Goal: Task Accomplishment & Management: Manage account settings

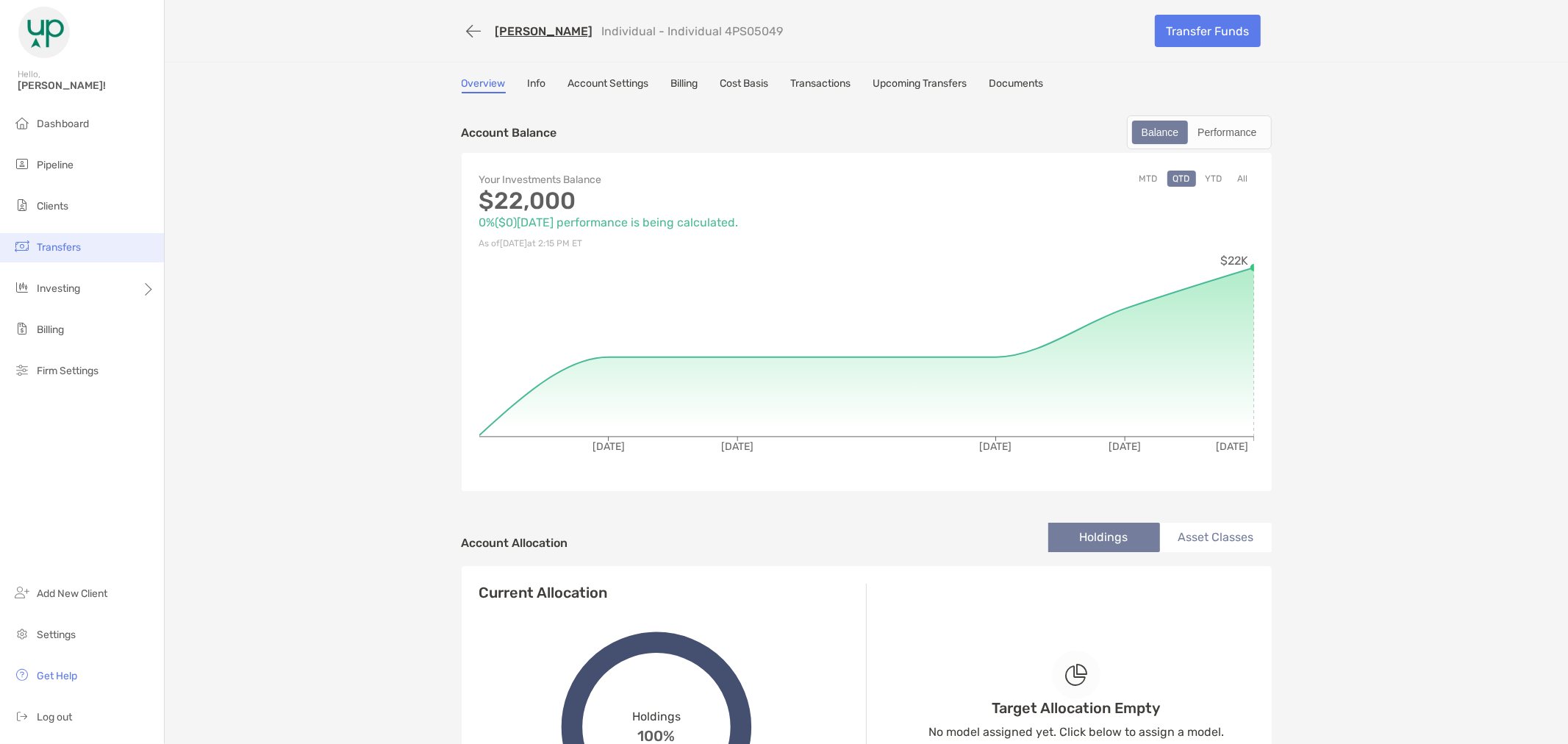
scroll to position [245, 0]
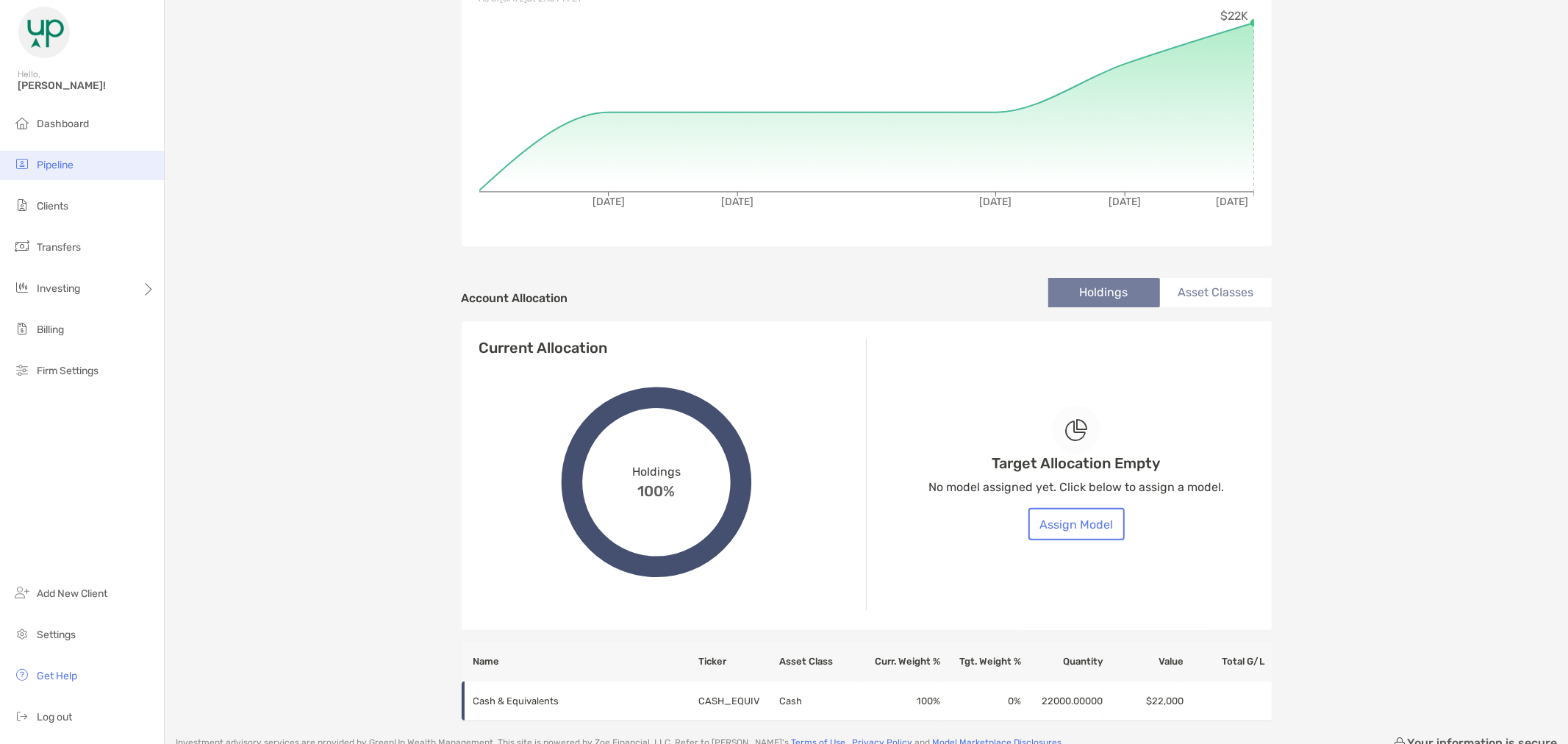
click at [74, 166] on li "Pipeline" at bounding box center [81, 165] width 164 height 29
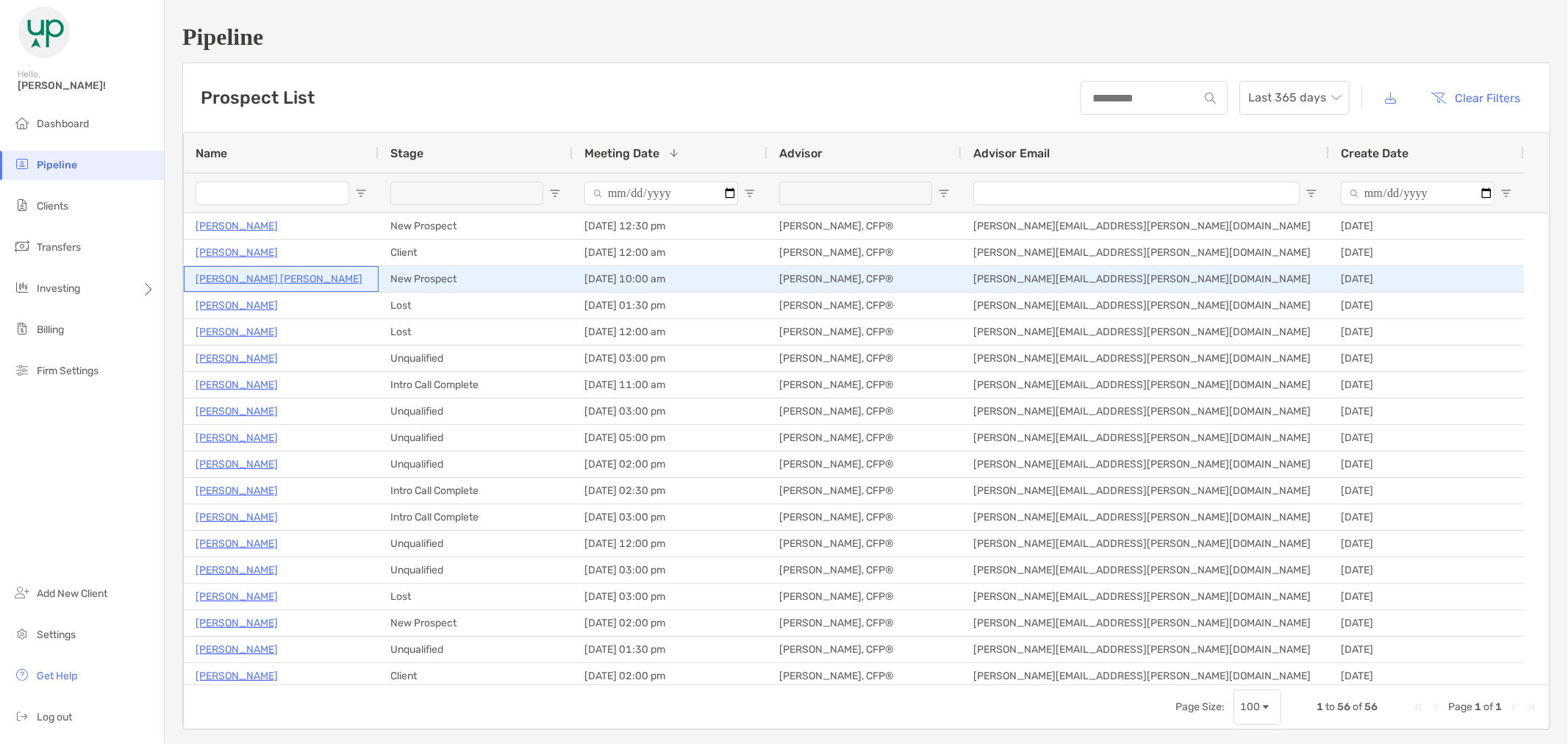
click at [251, 280] on p "[PERSON_NAME] [PERSON_NAME]" at bounding box center [279, 279] width 167 height 19
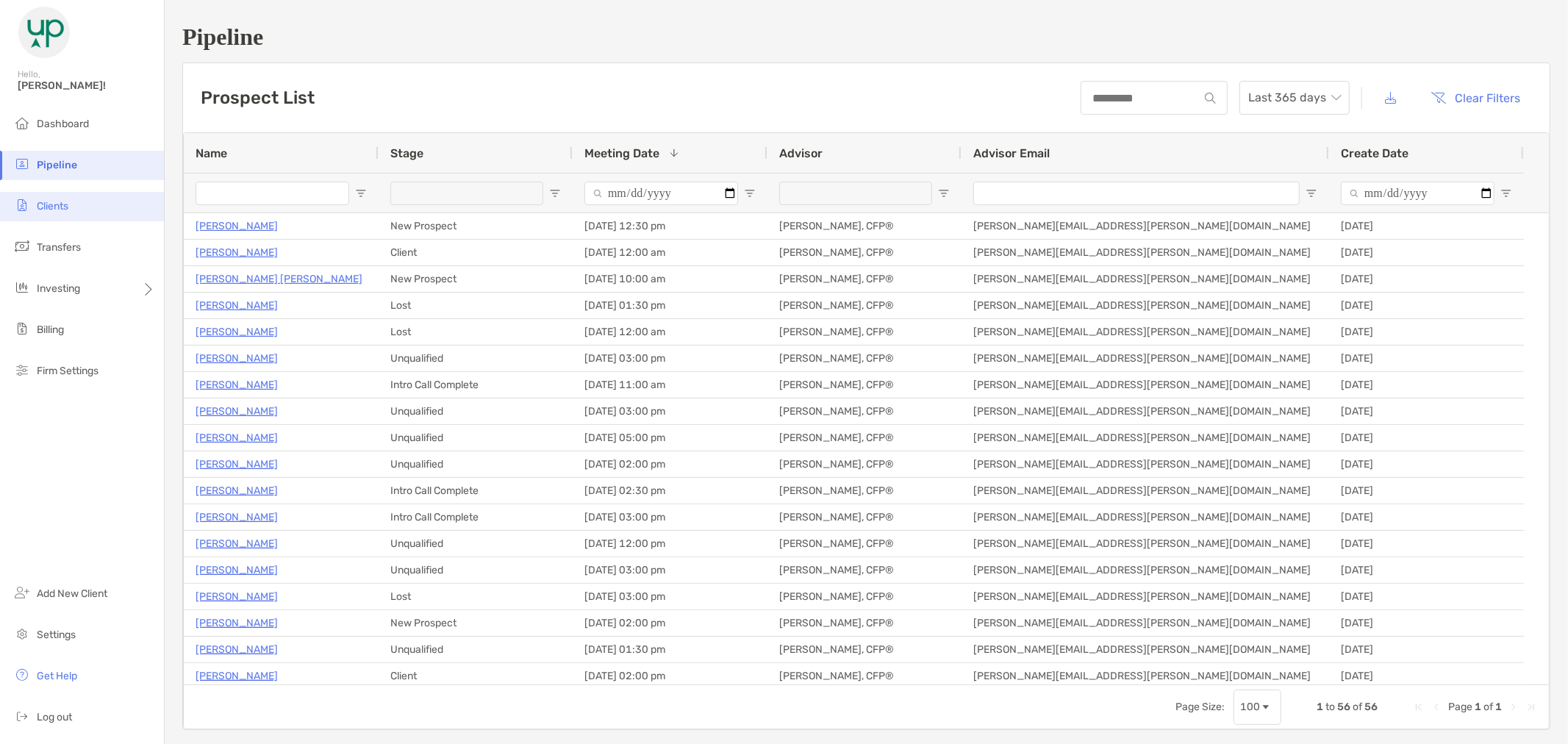
click at [31, 208] on li "Clients" at bounding box center [81, 206] width 164 height 29
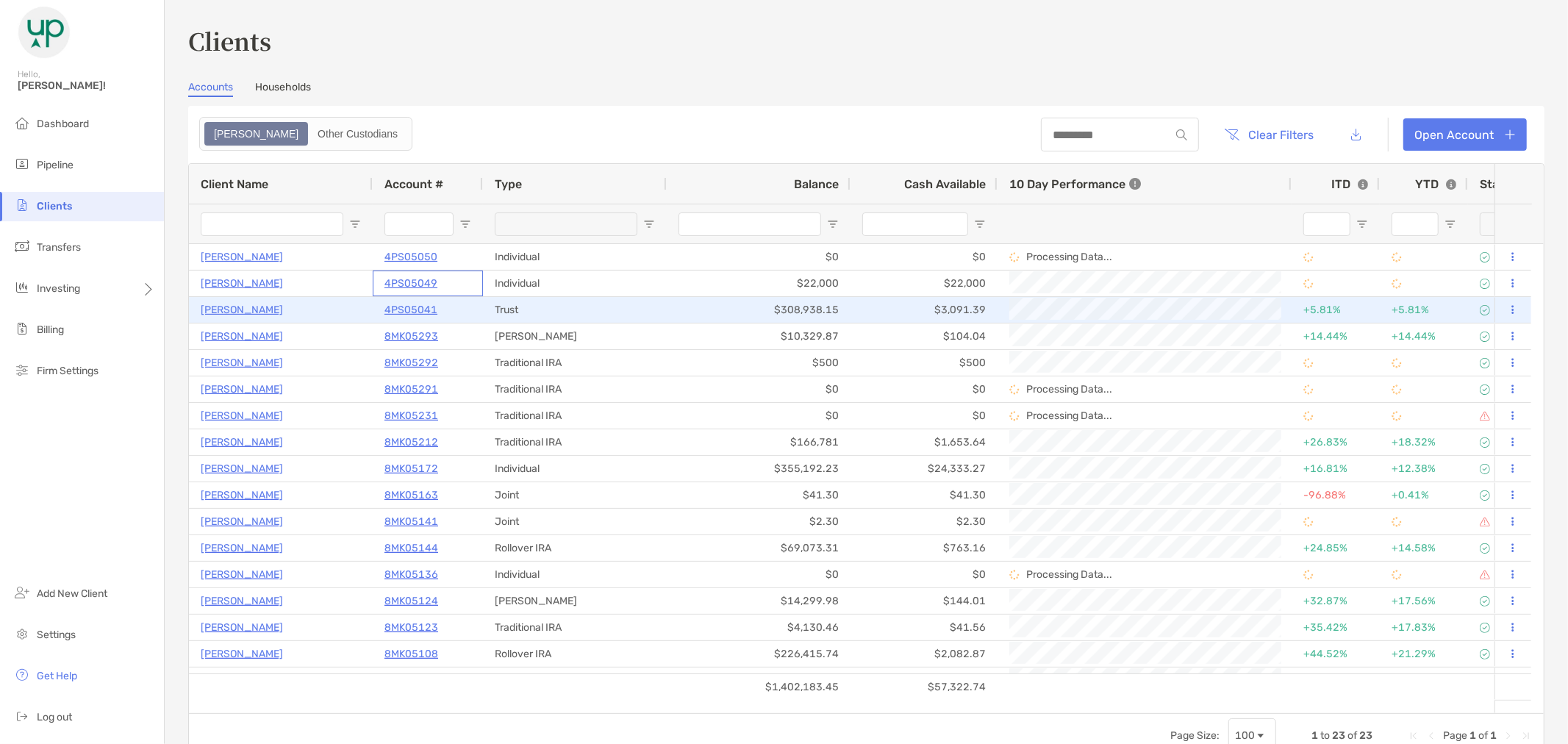
drag, startPoint x: 449, startPoint y: 284, endPoint x: 435, endPoint y: 280, distance: 14.6
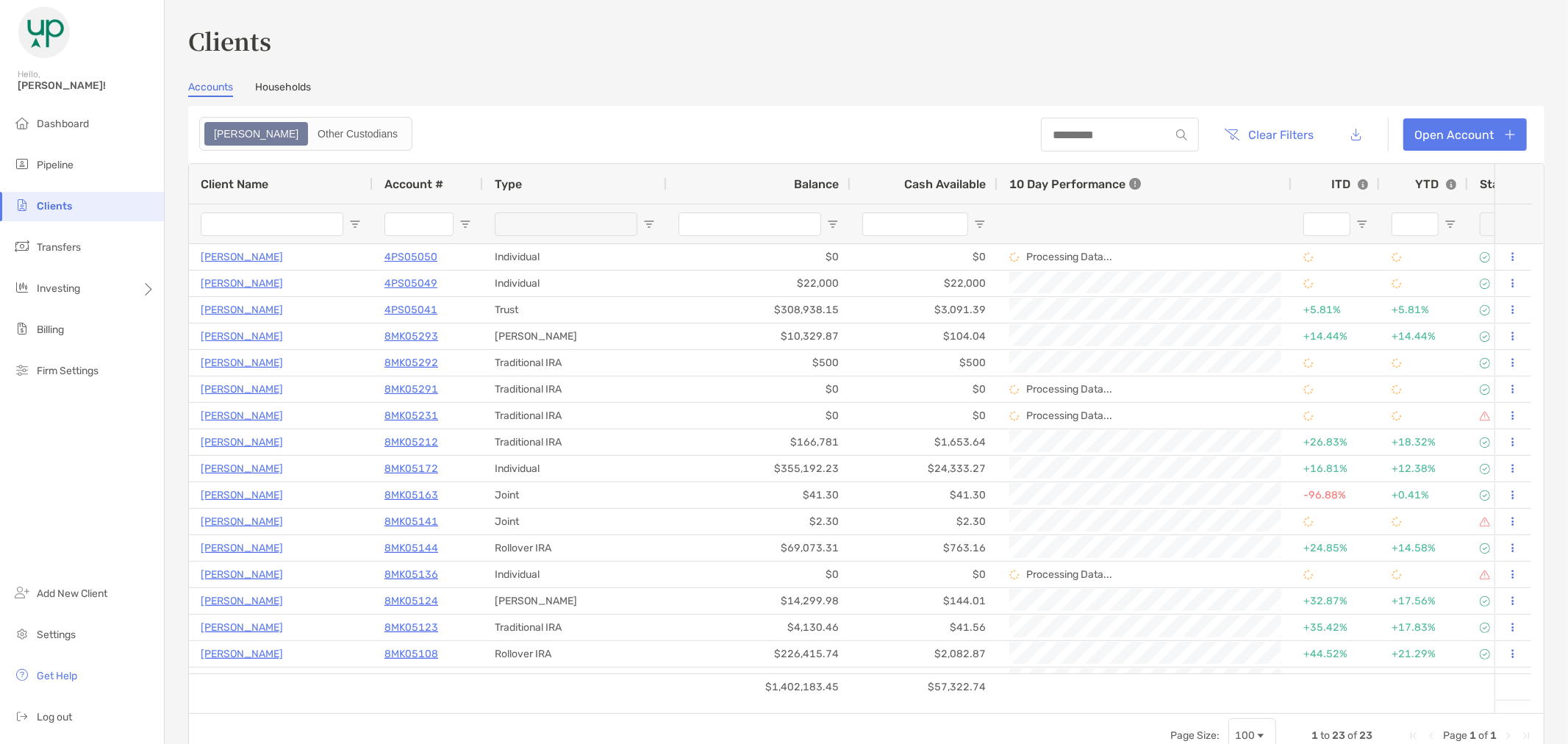
click at [606, 35] on h3 "Clients" at bounding box center [867, 40] width 1356 height 34
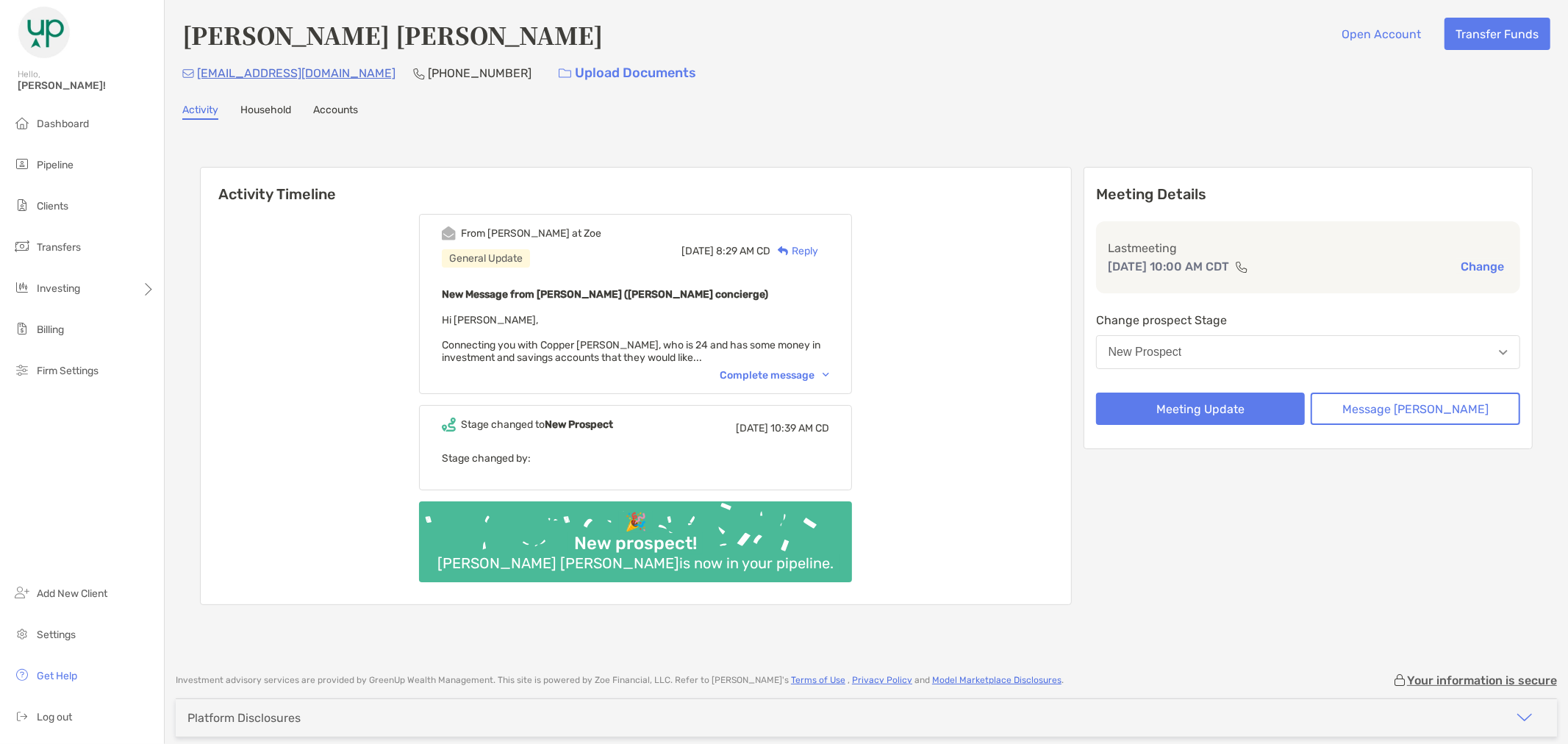
click at [1465, 351] on button "New Prospect" at bounding box center [1308, 352] width 424 height 34
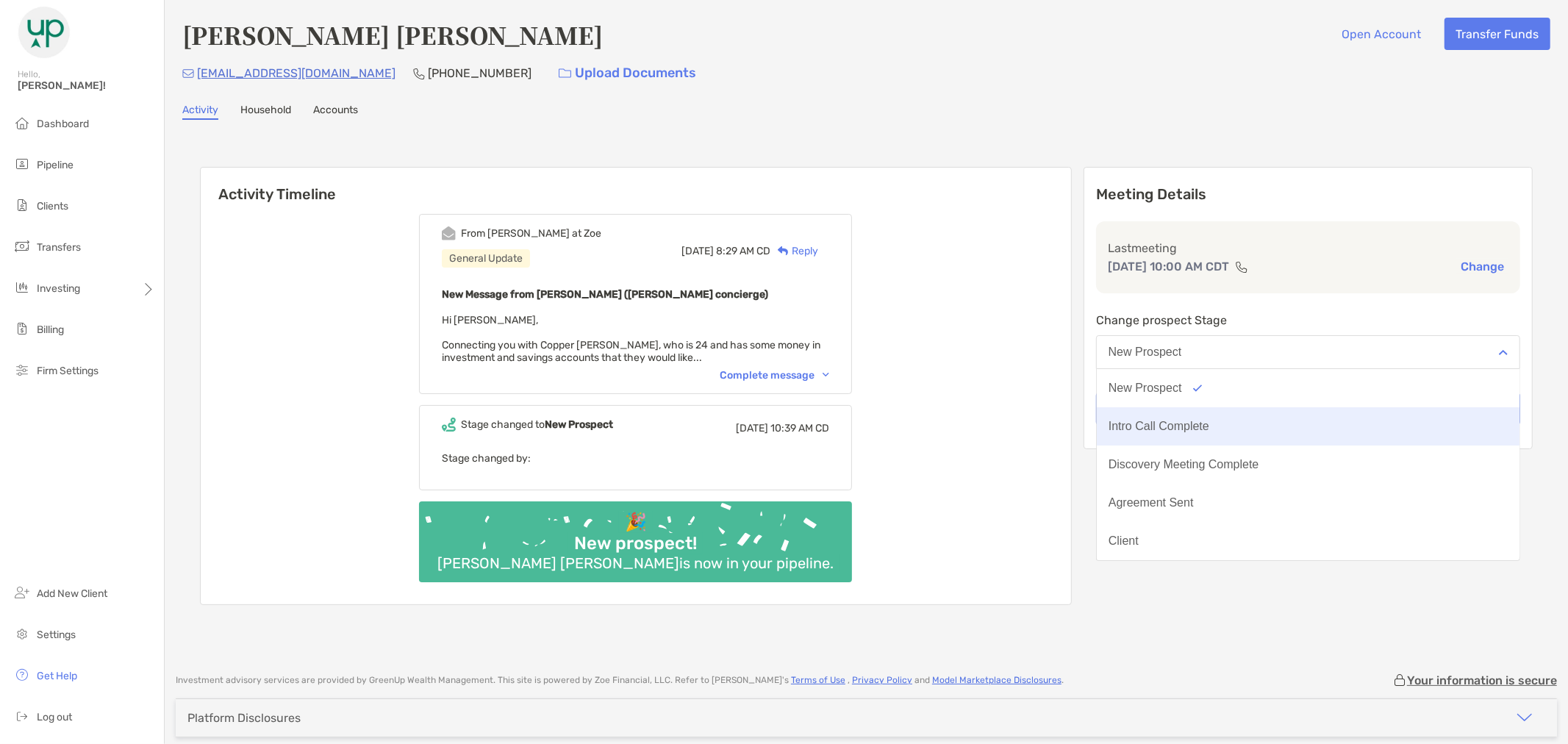
click at [1339, 421] on button "Intro Call Complete" at bounding box center [1307, 426] width 423 height 38
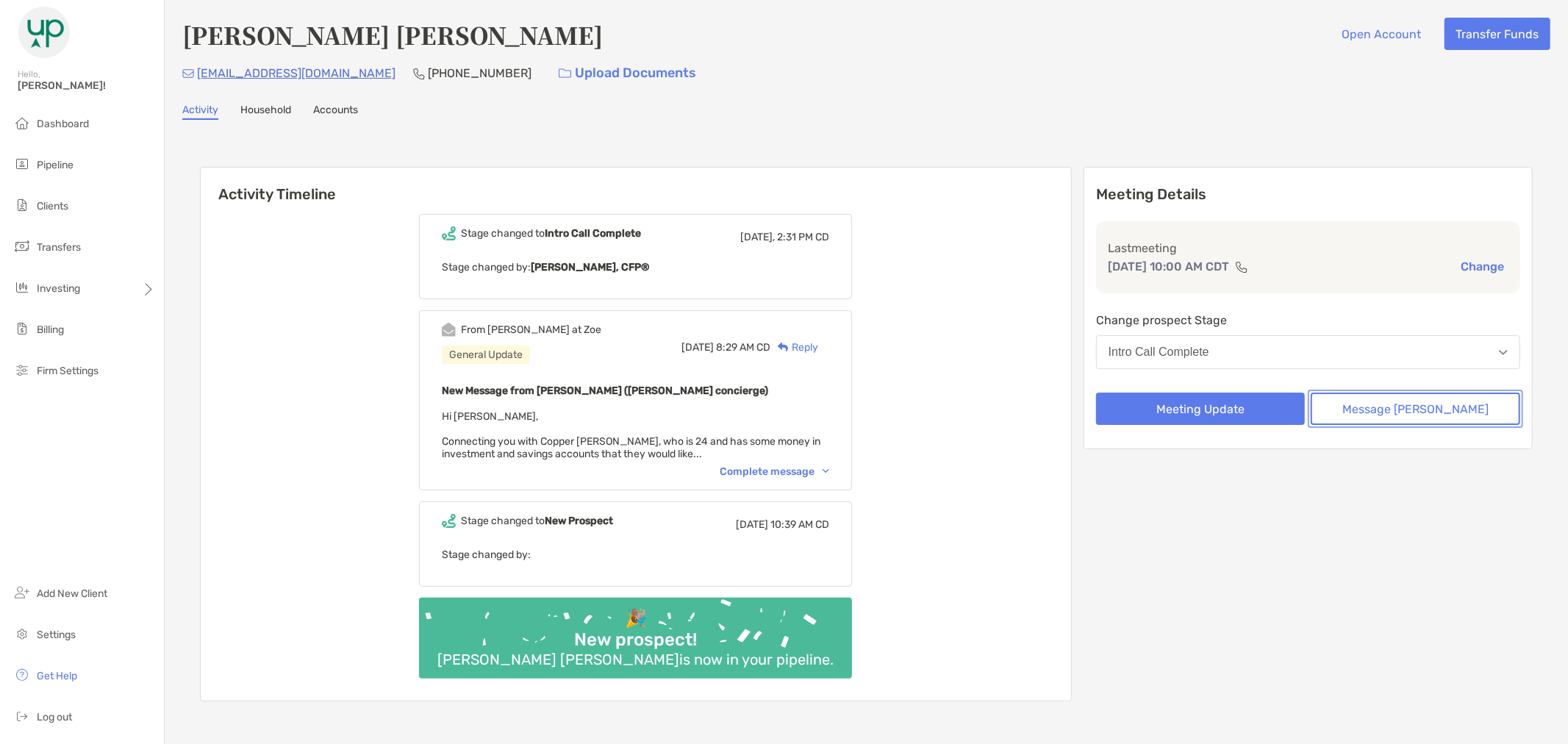
click at [1358, 413] on button "Message [PERSON_NAME]" at bounding box center [1415, 408] width 209 height 32
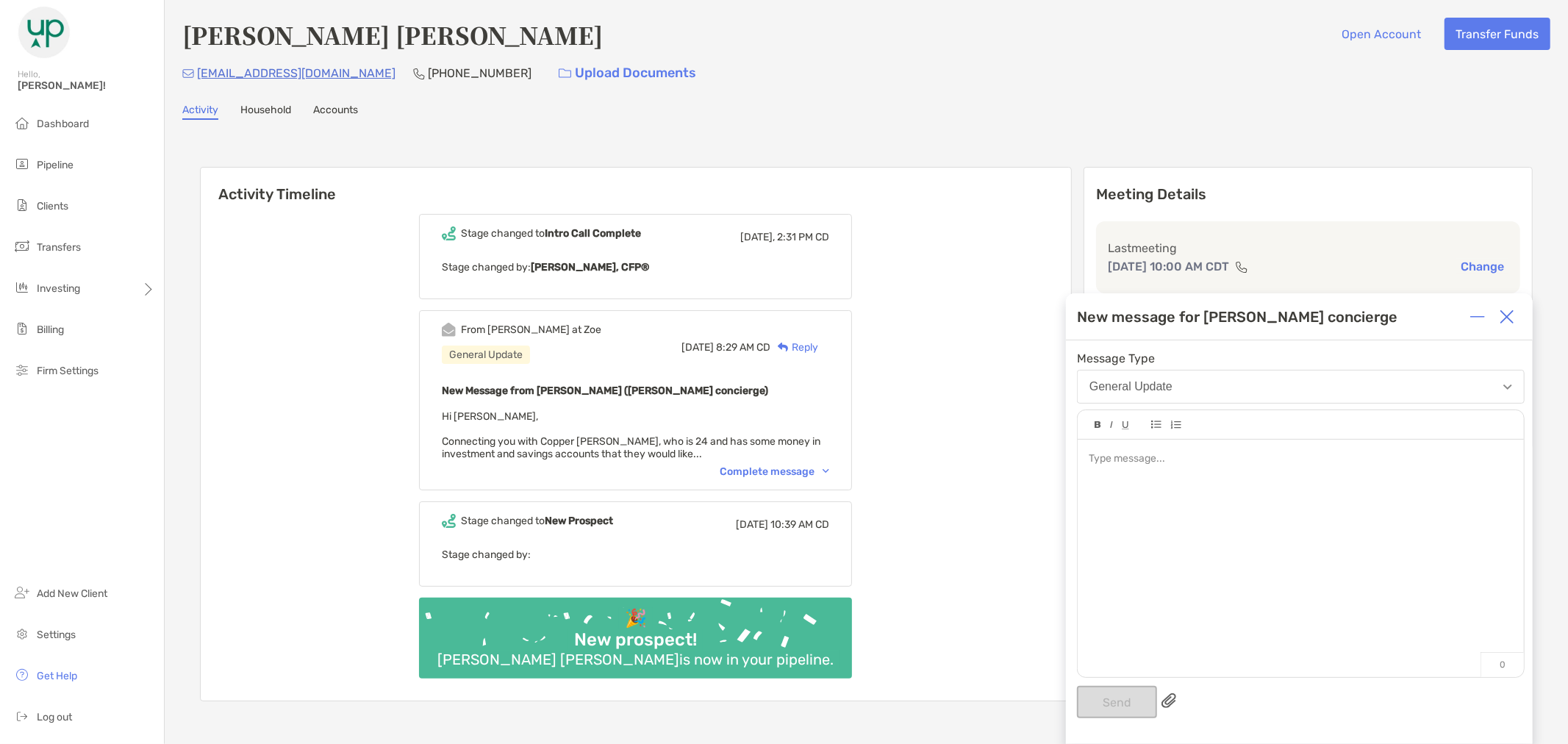
click at [1240, 504] on div at bounding box center [1300, 550] width 446 height 222
click at [1187, 466] on div at bounding box center [1300, 458] width 423 height 15
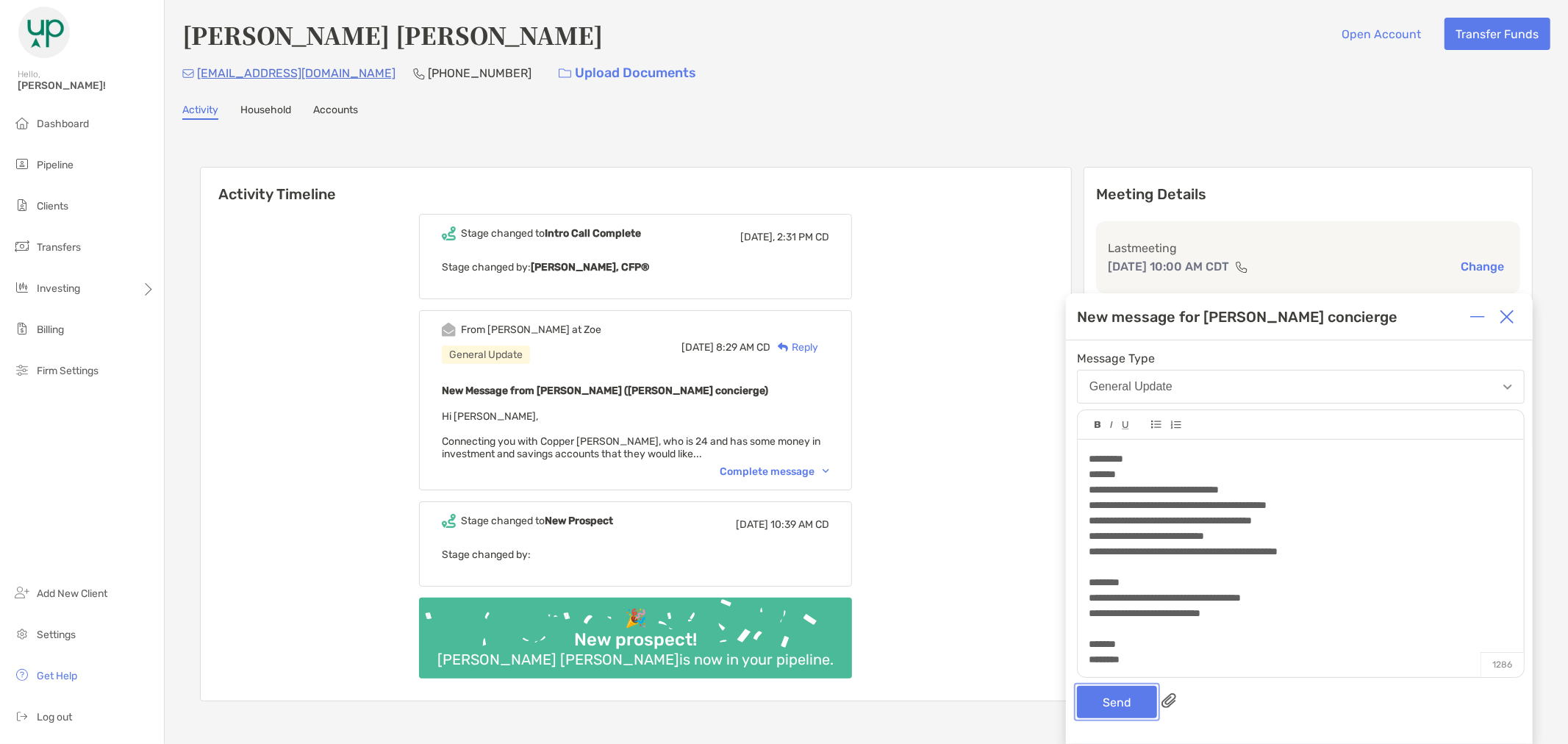
click at [1134, 698] on button "Send" at bounding box center [1117, 702] width 80 height 32
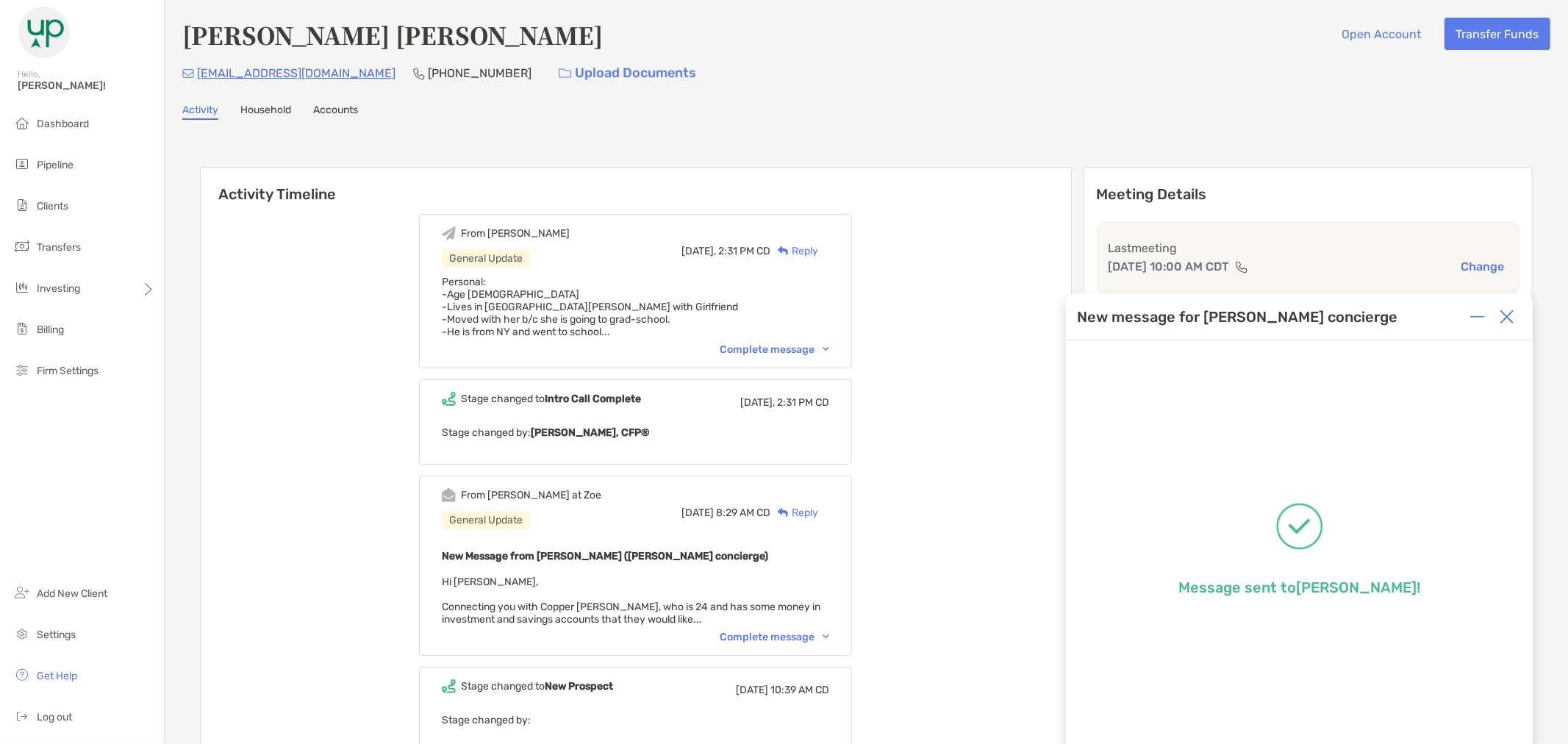
click at [1503, 316] on img at bounding box center [1506, 316] width 14 height 14
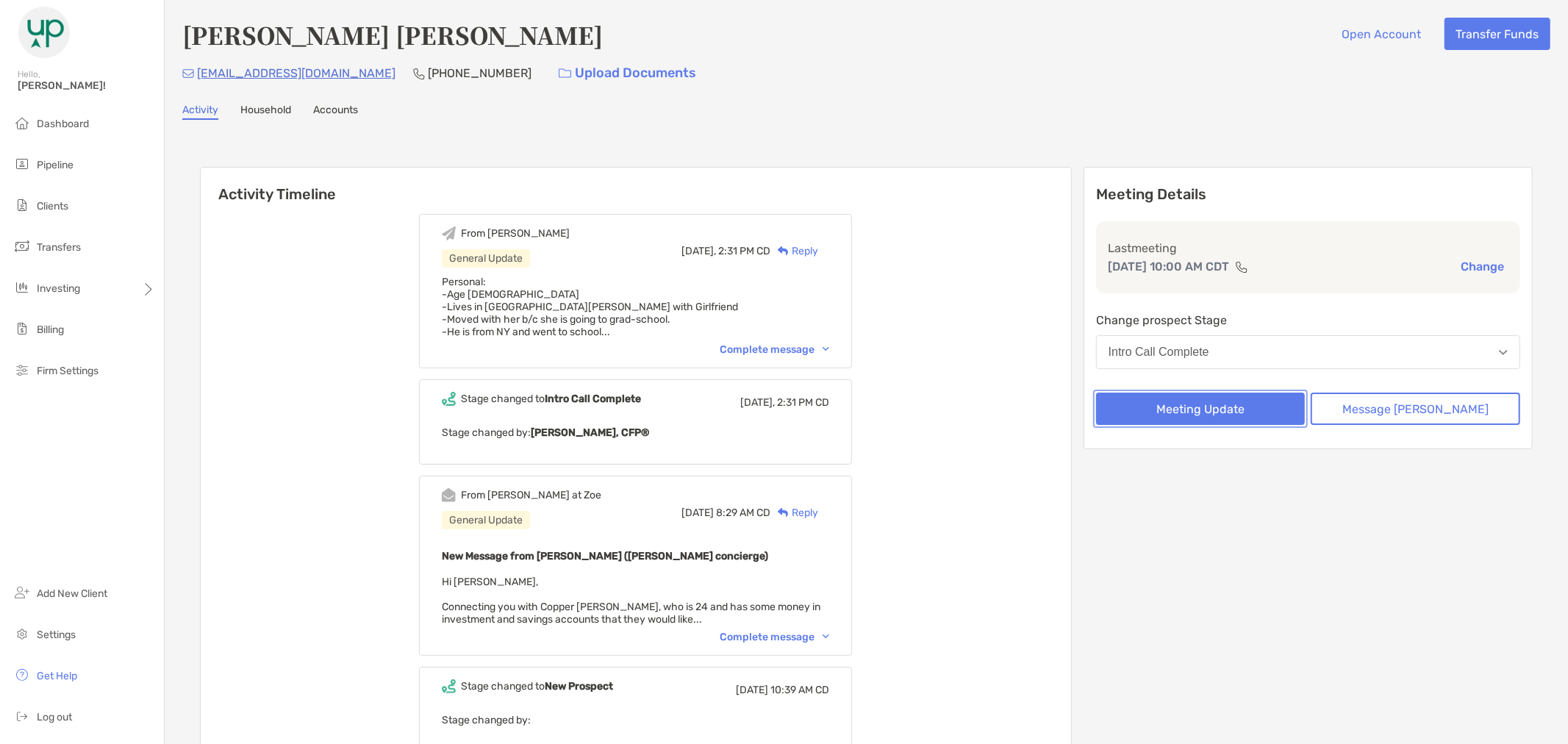
click at [1162, 413] on button "Meeting Update" at bounding box center [1201, 408] width 209 height 32
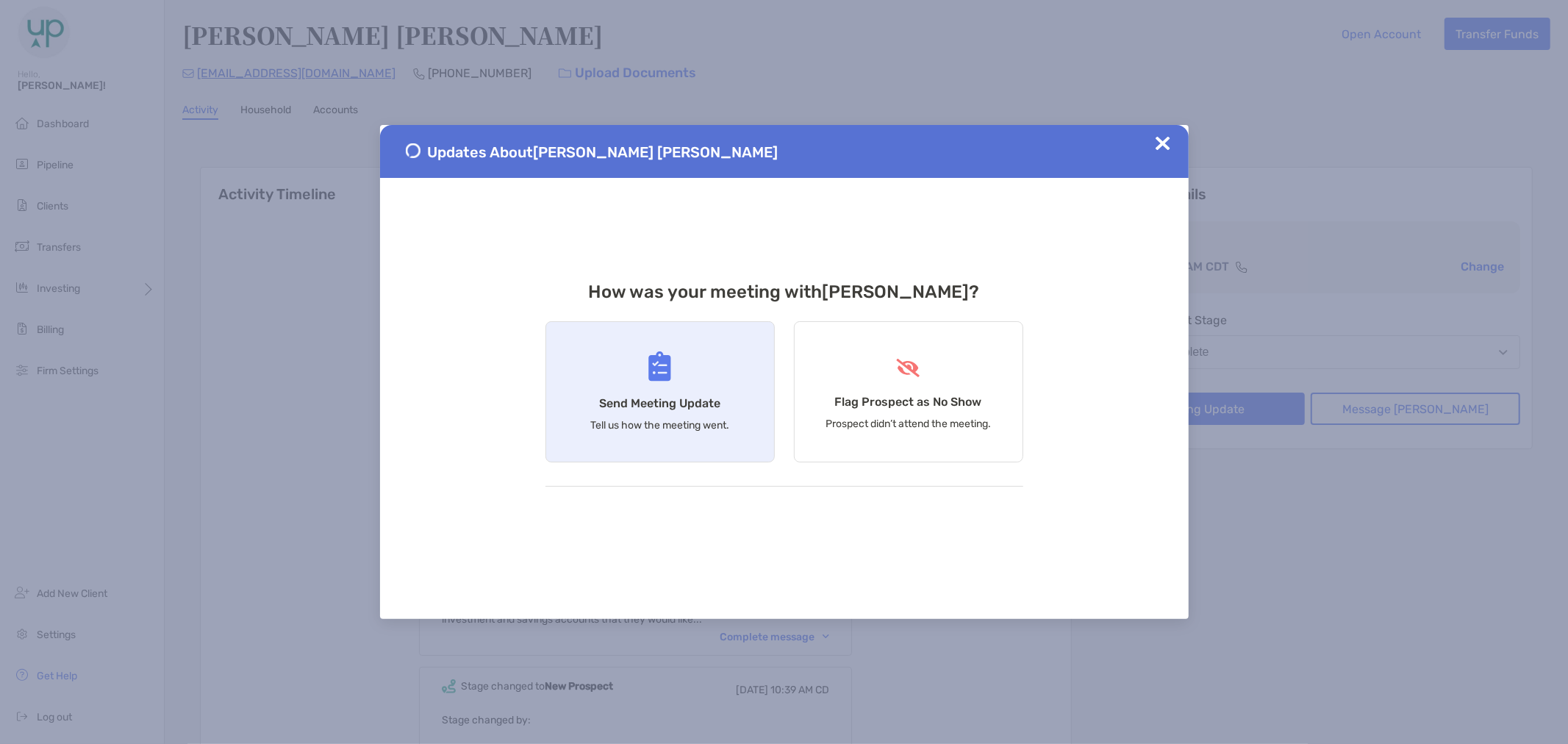
click at [708, 408] on h4 "Send Meeting Update" at bounding box center [659, 403] width 122 height 14
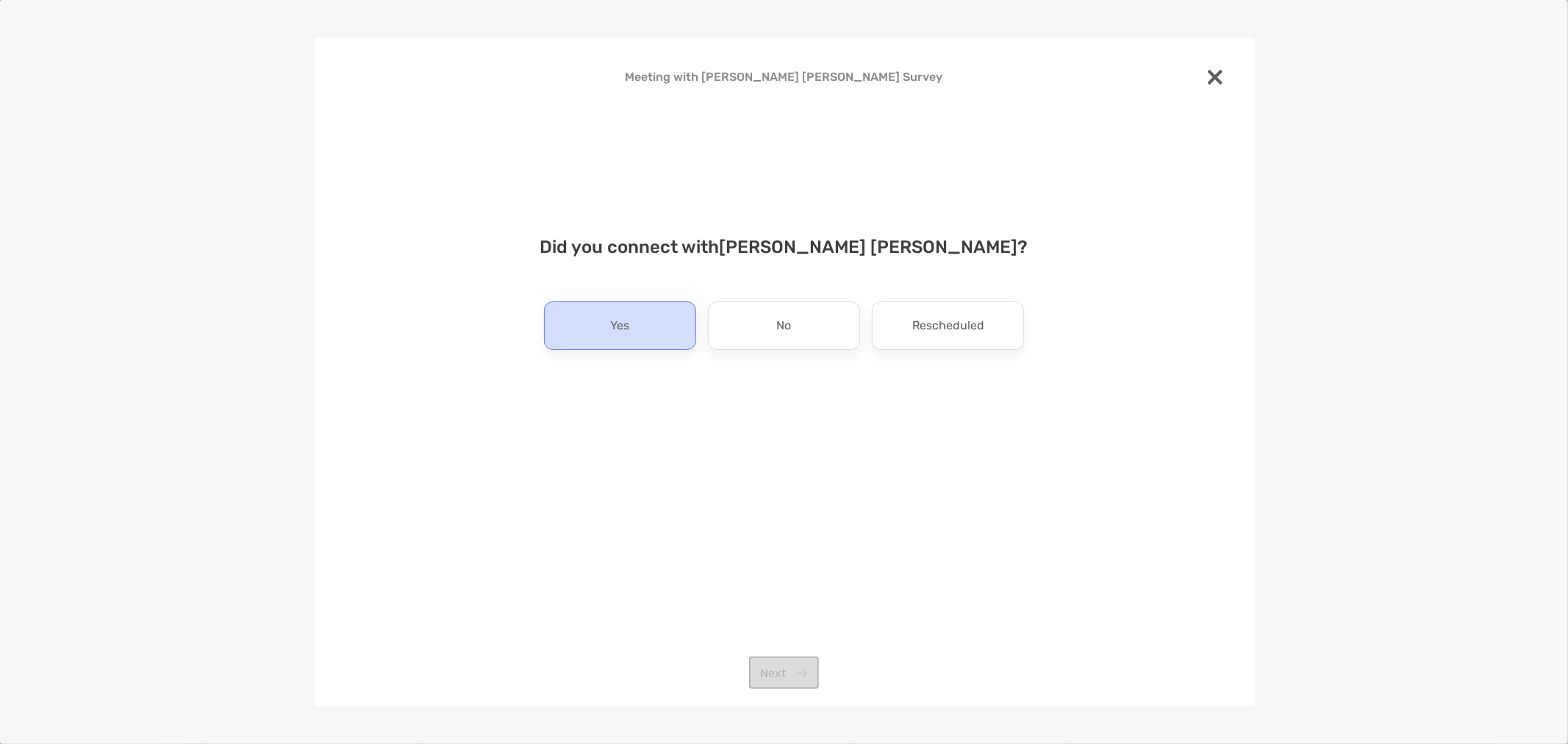
click at [644, 335] on div "Yes" at bounding box center [620, 325] width 152 height 48
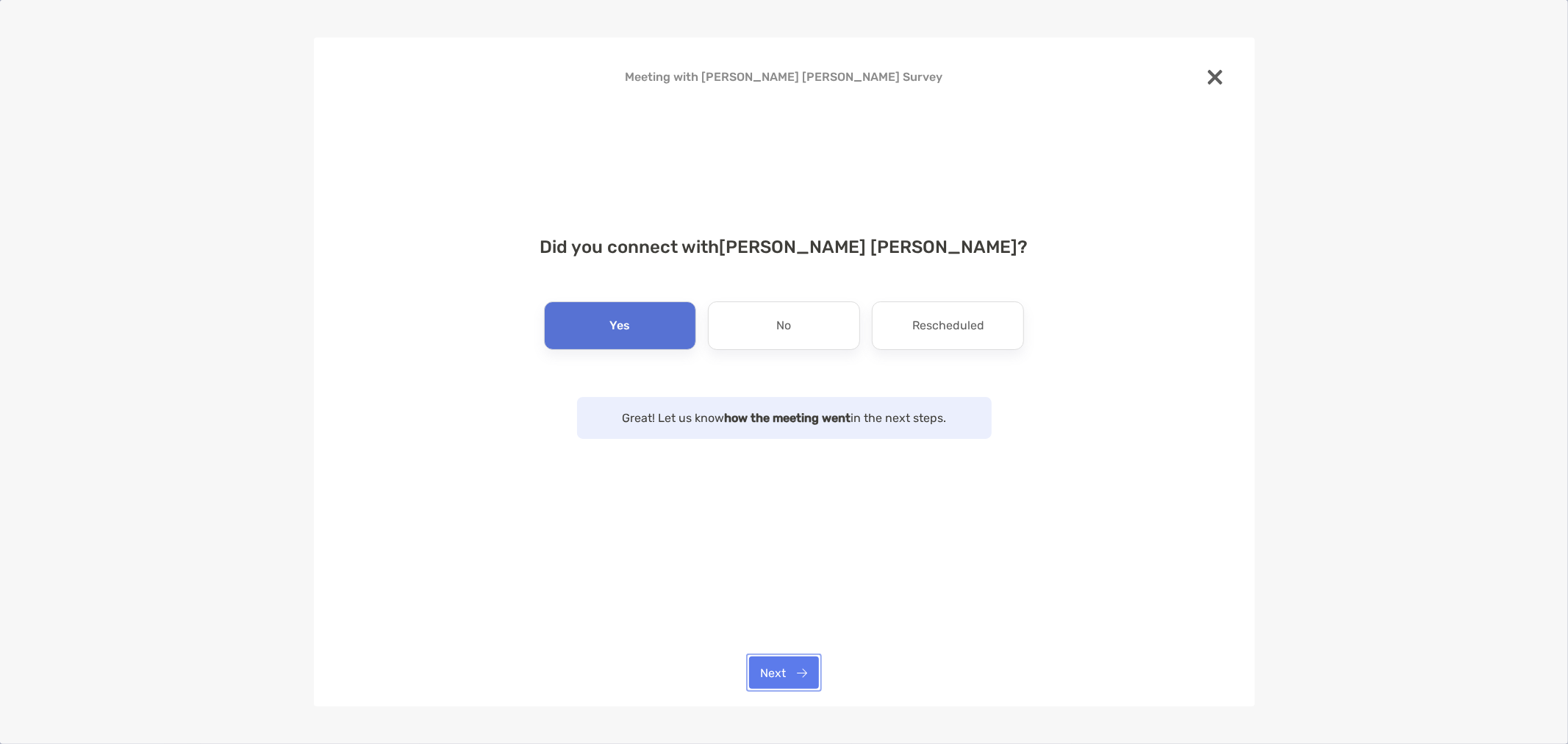
click at [796, 665] on button "Next" at bounding box center [784, 673] width 70 height 32
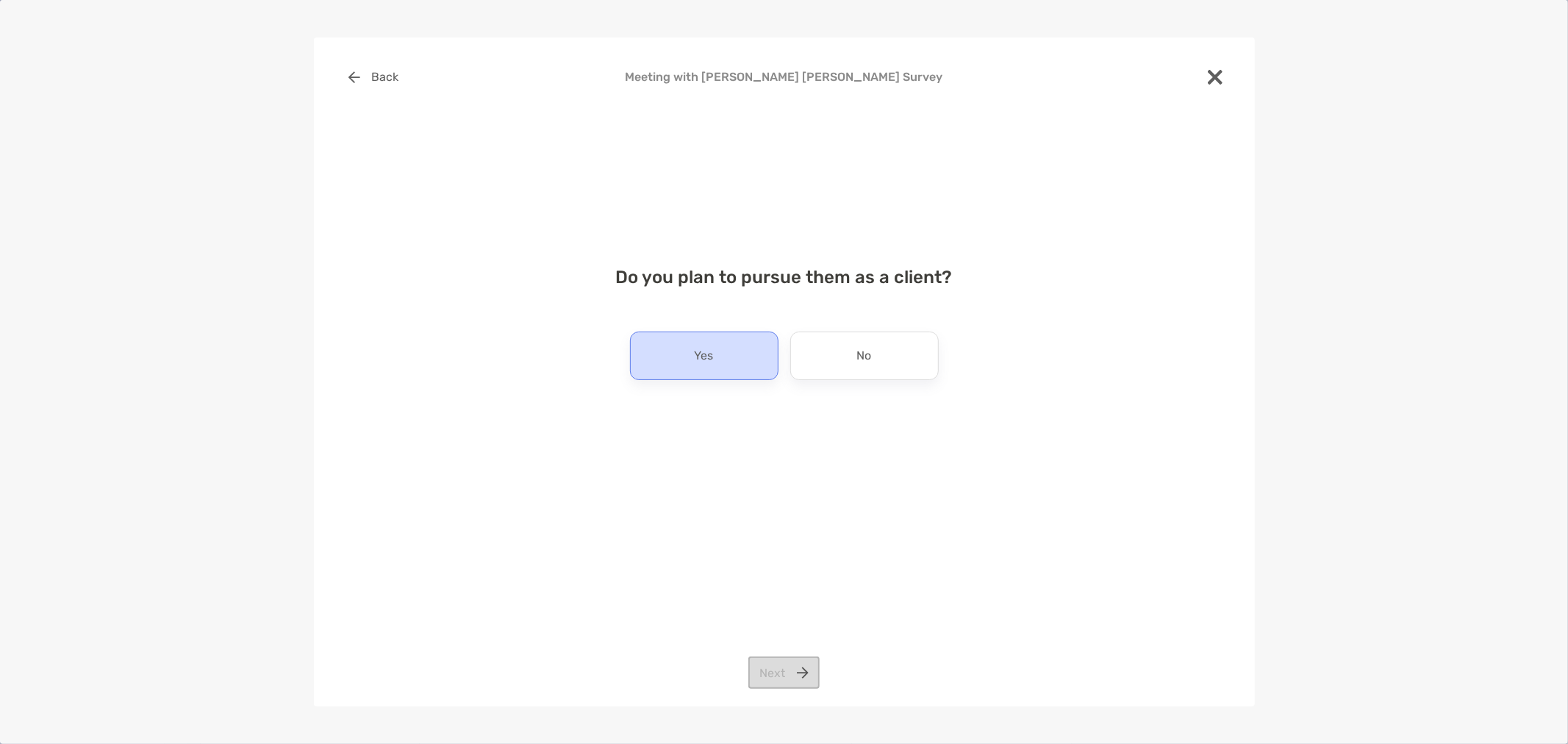
click at [696, 363] on p "Yes" at bounding box center [703, 355] width 19 height 23
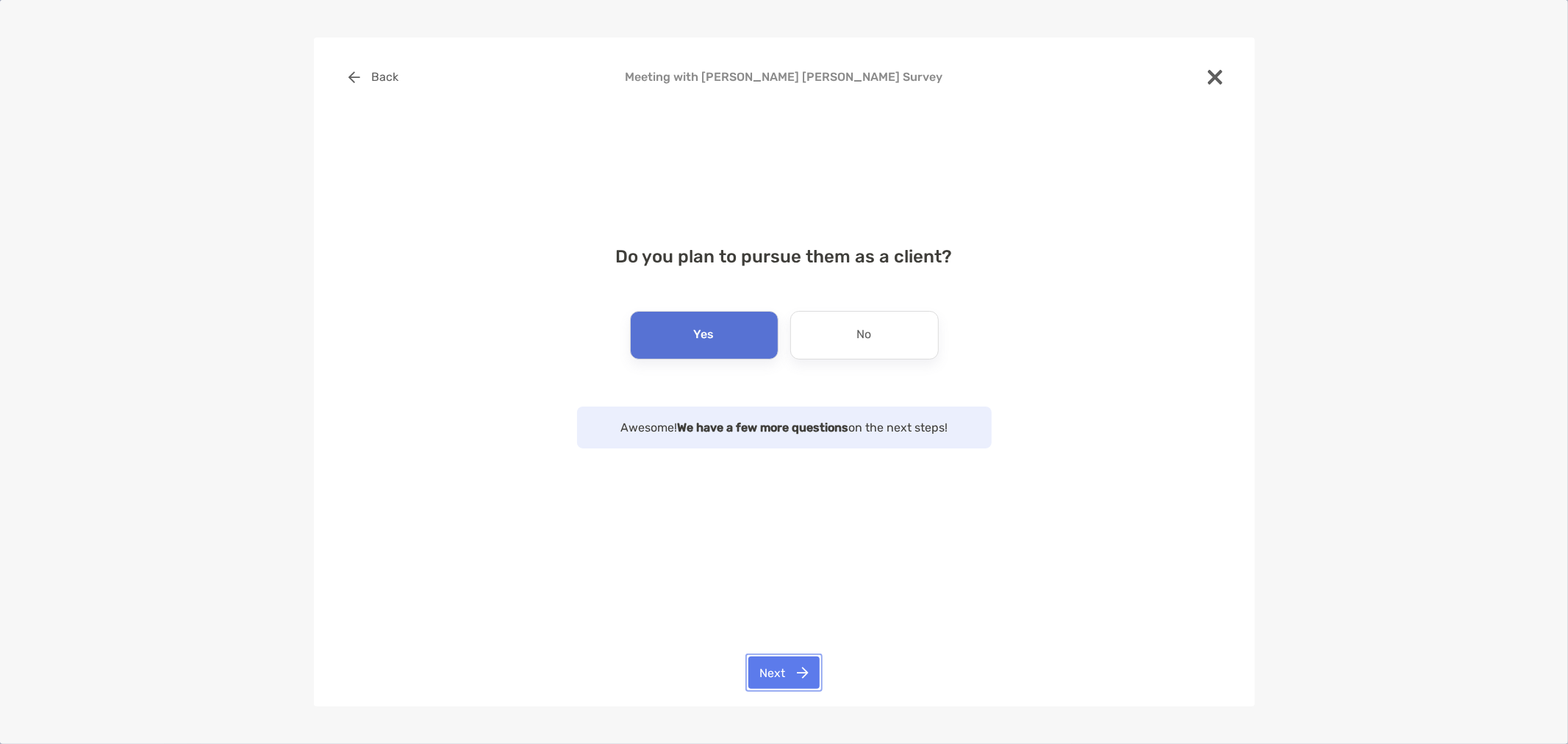
click at [798, 670] on button "Next" at bounding box center [784, 673] width 71 height 32
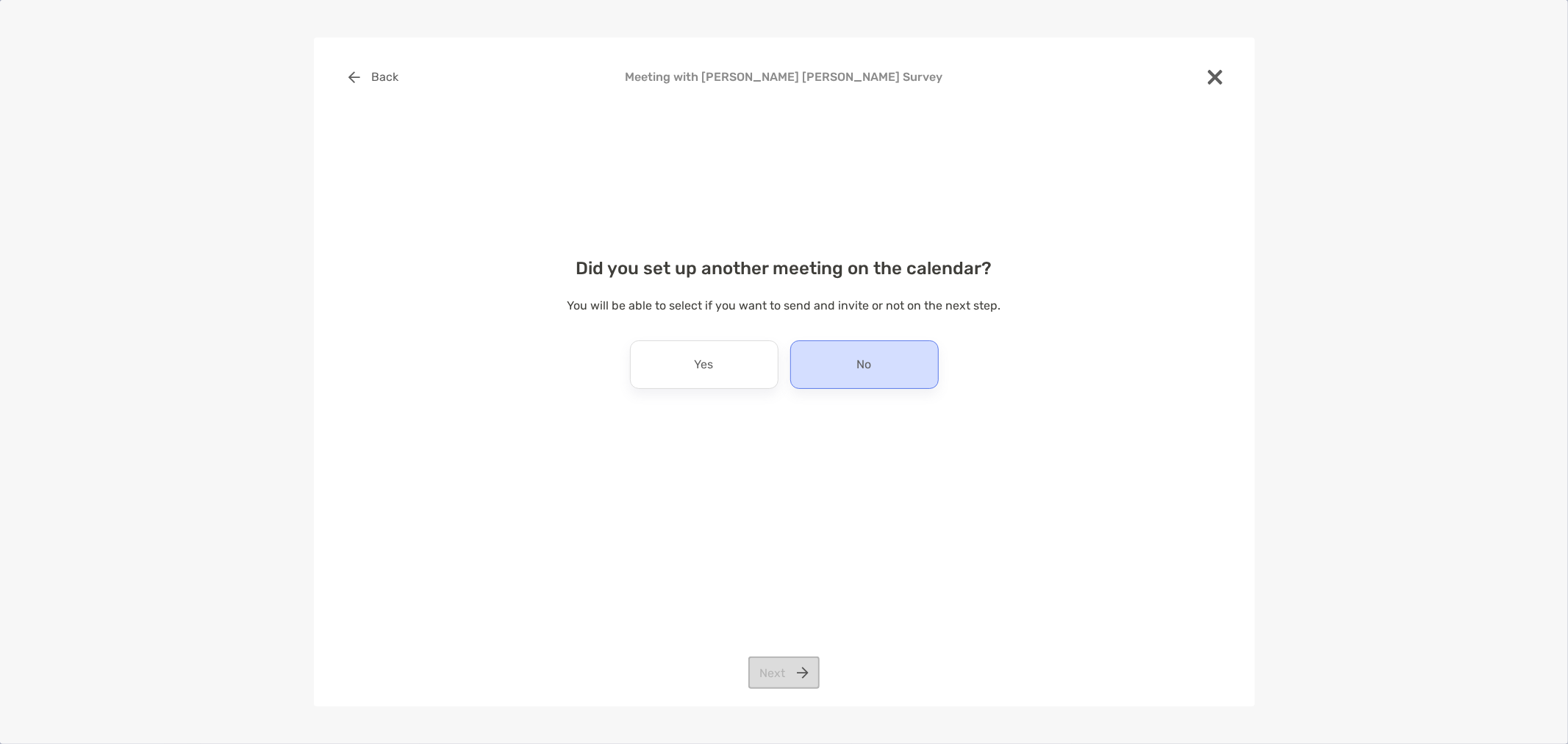
click at [814, 364] on div "No" at bounding box center [864, 364] width 148 height 48
click at [757, 680] on button "Next" at bounding box center [784, 673] width 71 height 32
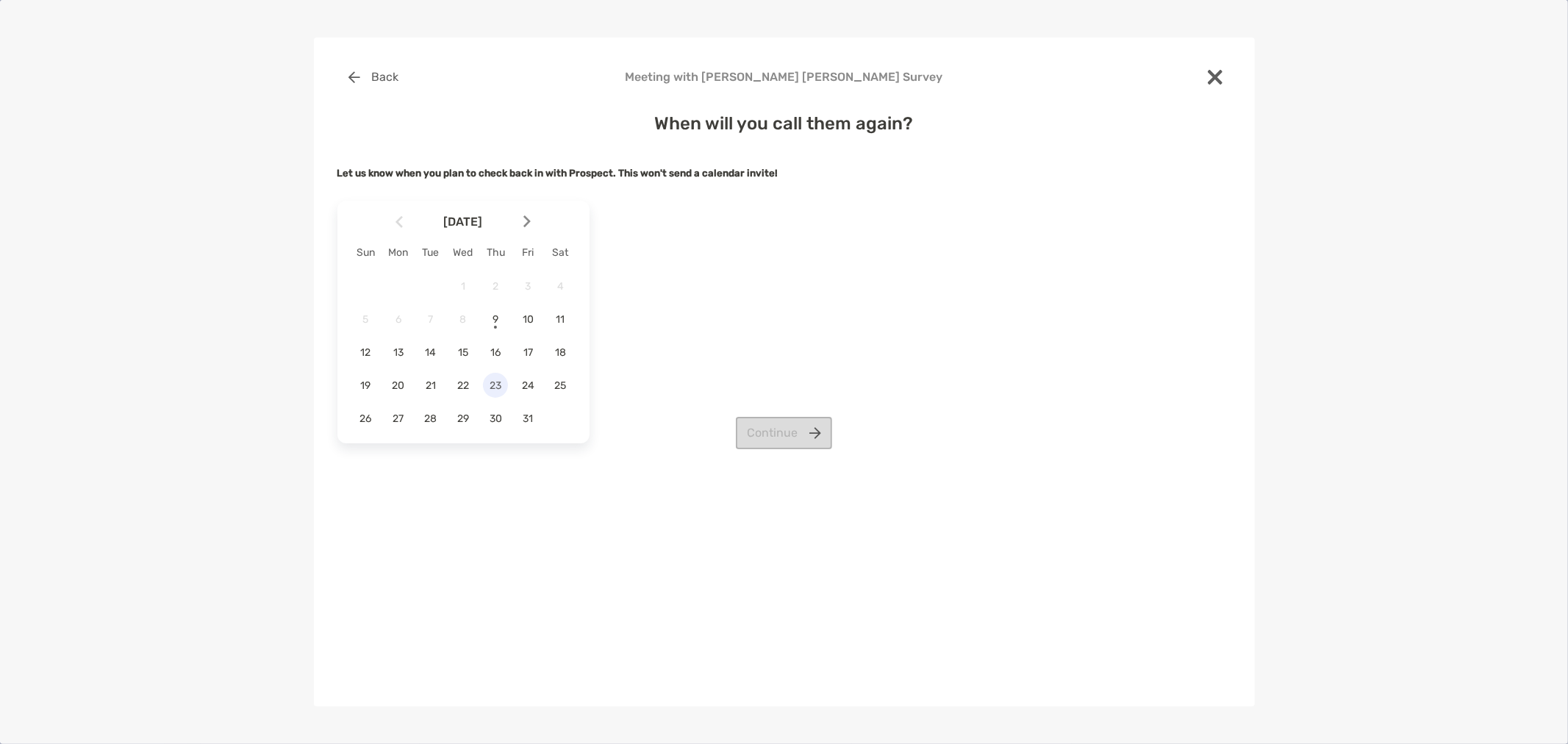
click at [497, 385] on span "23" at bounding box center [495, 385] width 25 height 13
click at [796, 436] on button "Continue" at bounding box center [784, 432] width 96 height 32
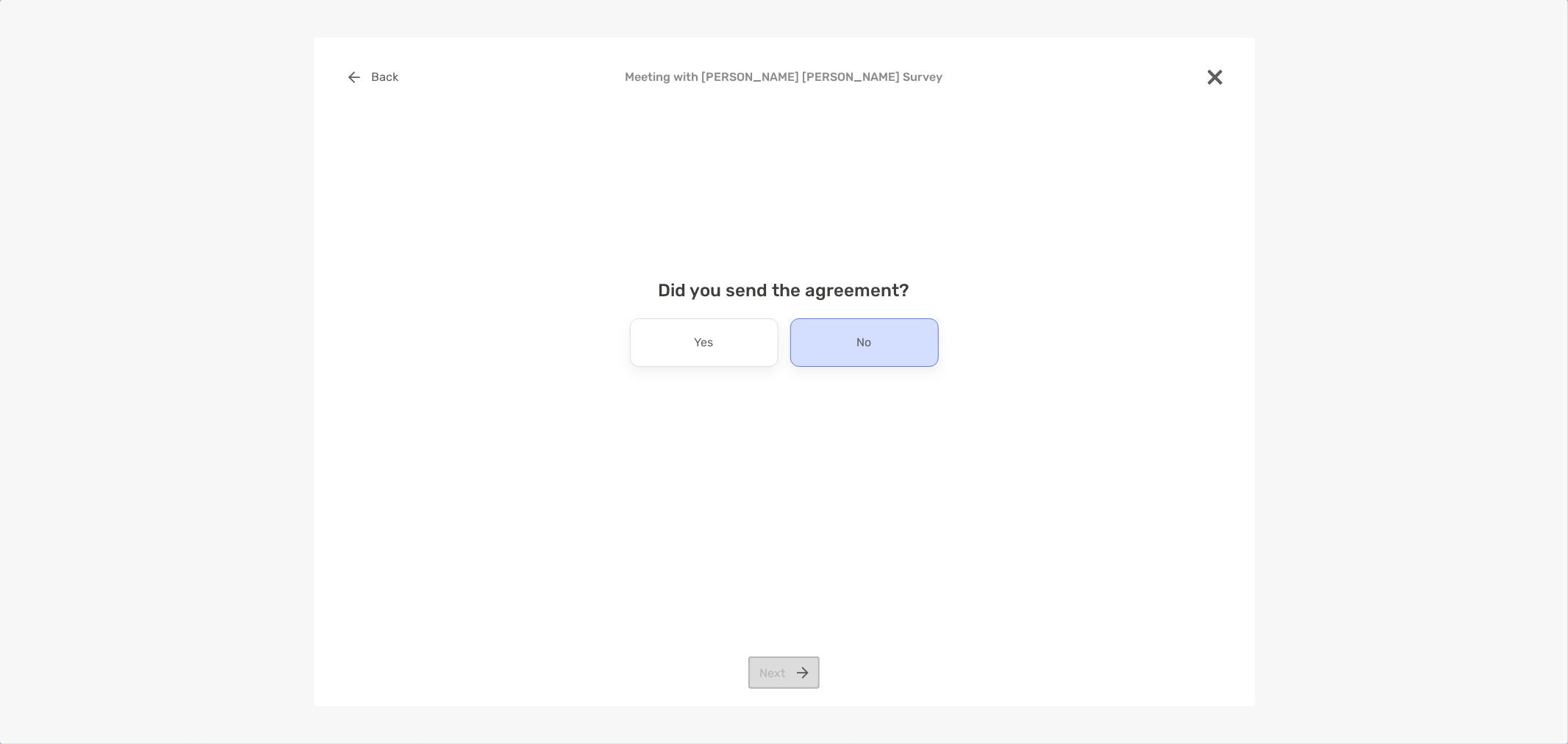
click at [869, 346] on p "No" at bounding box center [864, 342] width 14 height 23
click at [768, 676] on button "Next" at bounding box center [784, 673] width 71 height 32
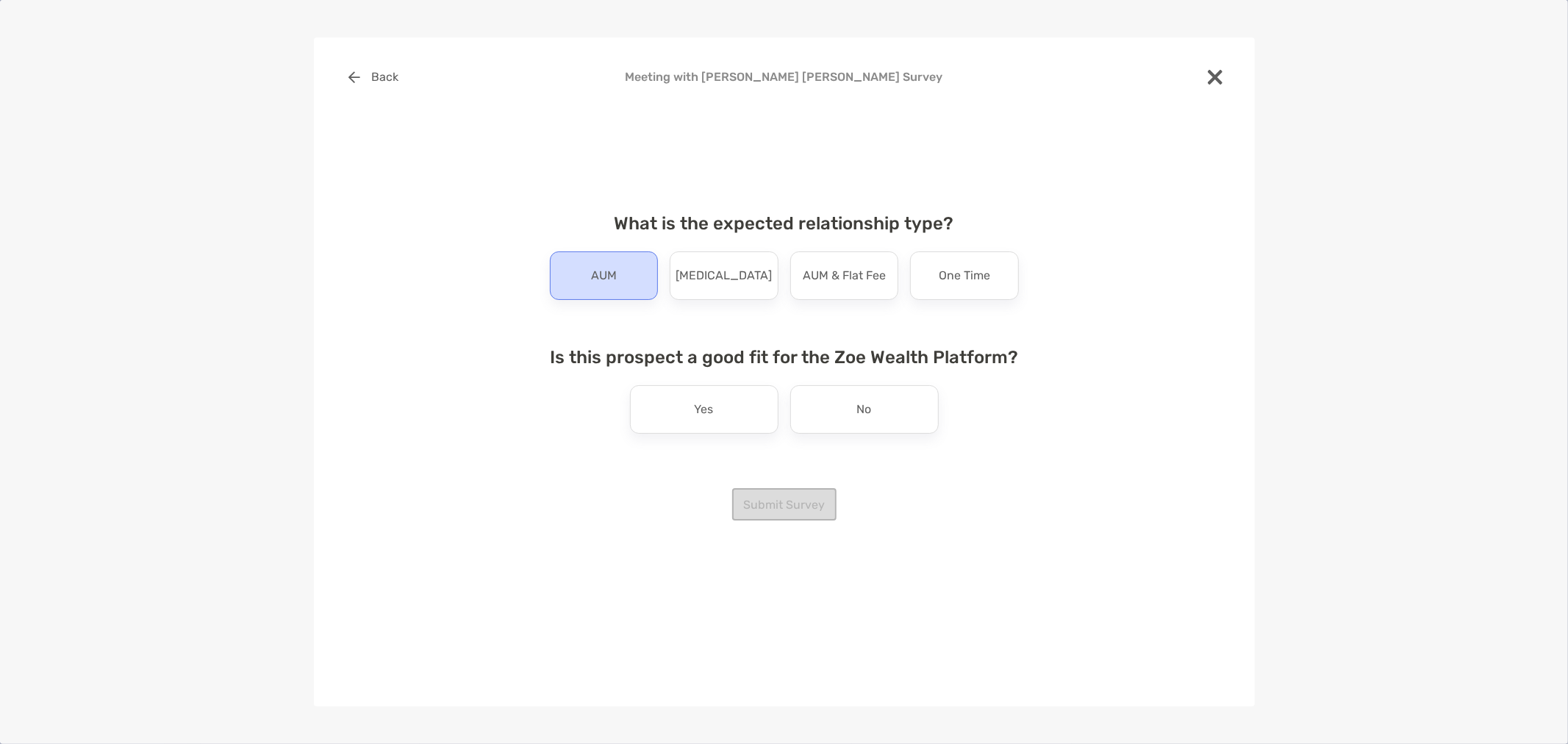
click at [605, 274] on p "AUM" at bounding box center [603, 275] width 26 height 23
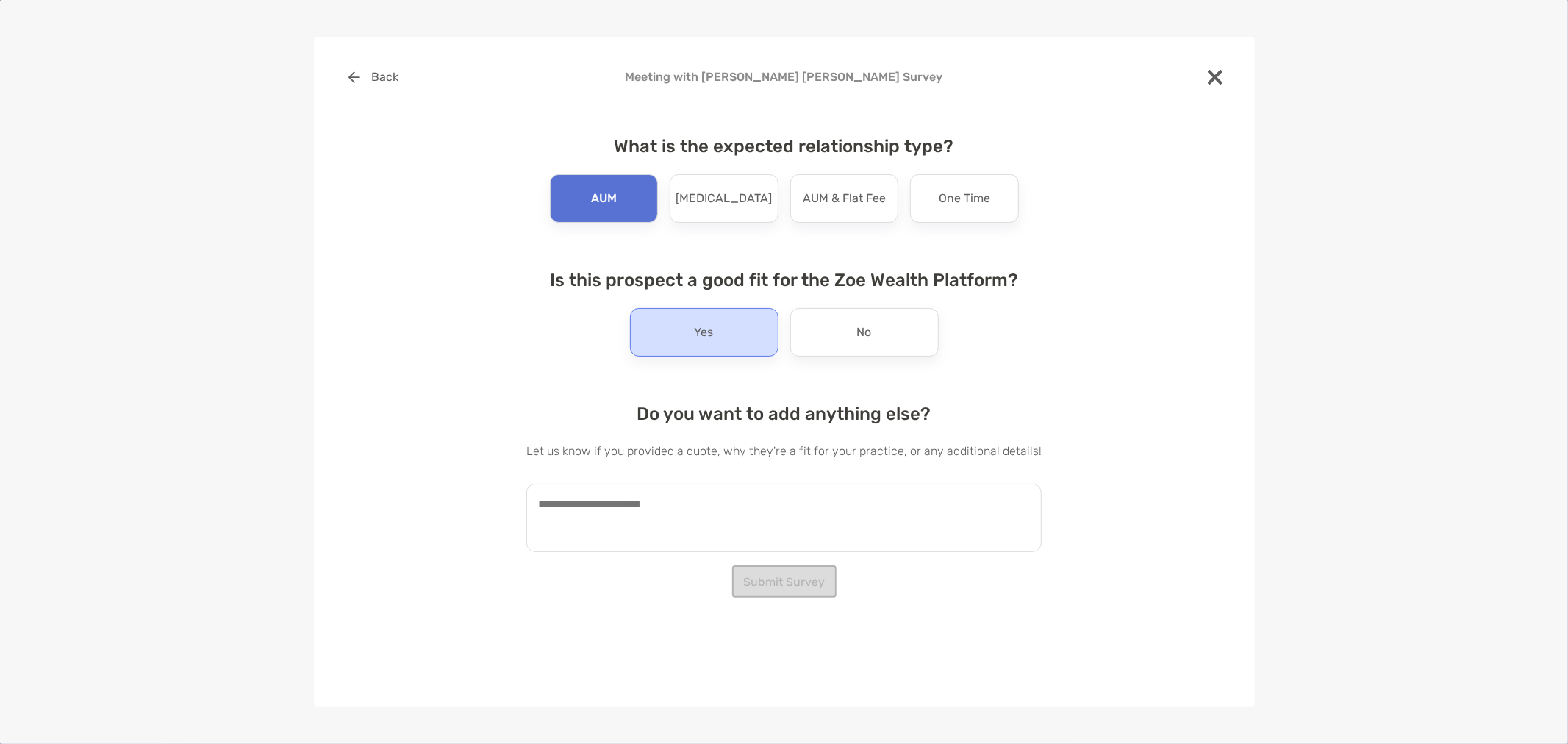
click at [729, 333] on div "Yes" at bounding box center [704, 332] width 148 height 48
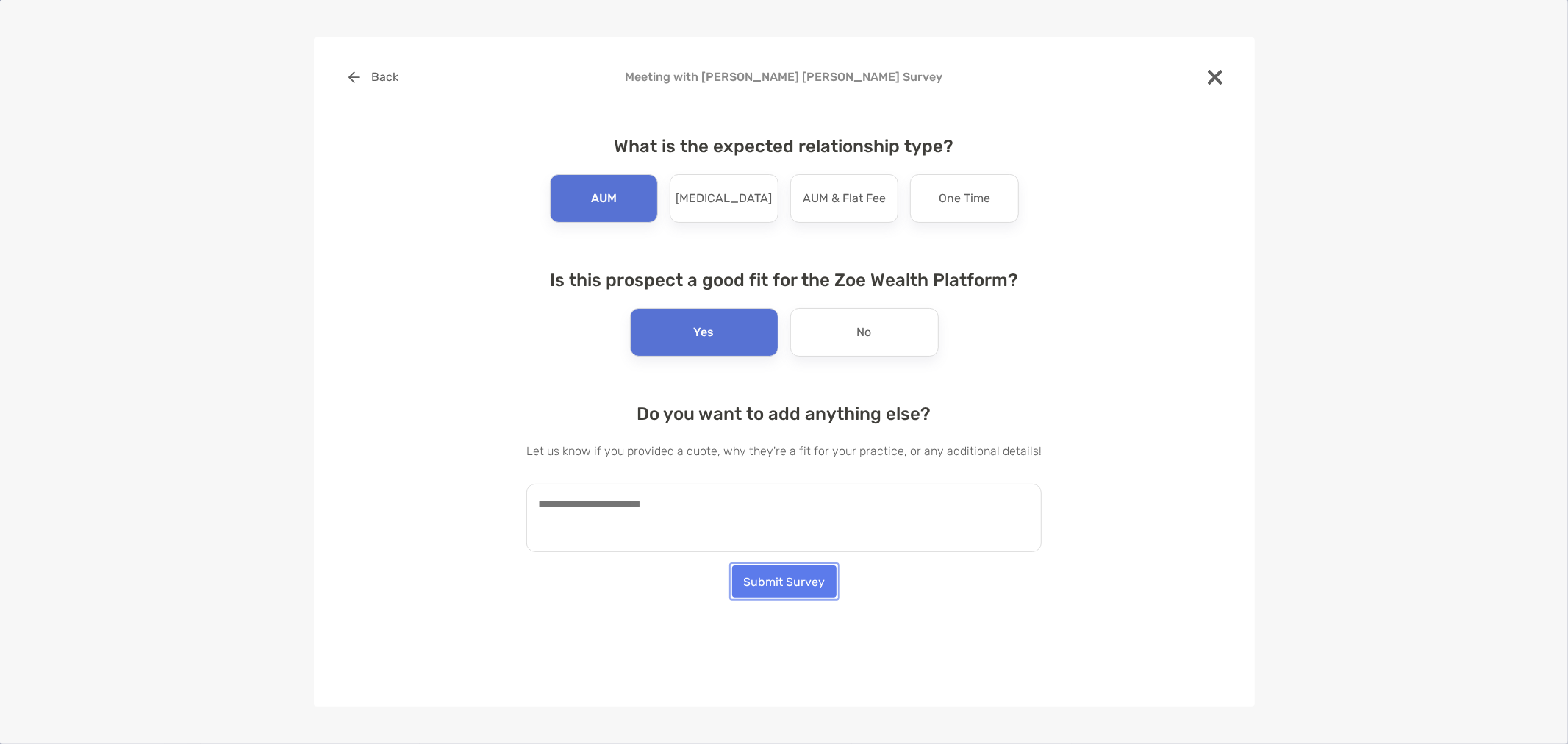
click at [781, 588] on button "Submit Survey" at bounding box center [784, 581] width 105 height 32
